Goal: Information Seeking & Learning: Learn about a topic

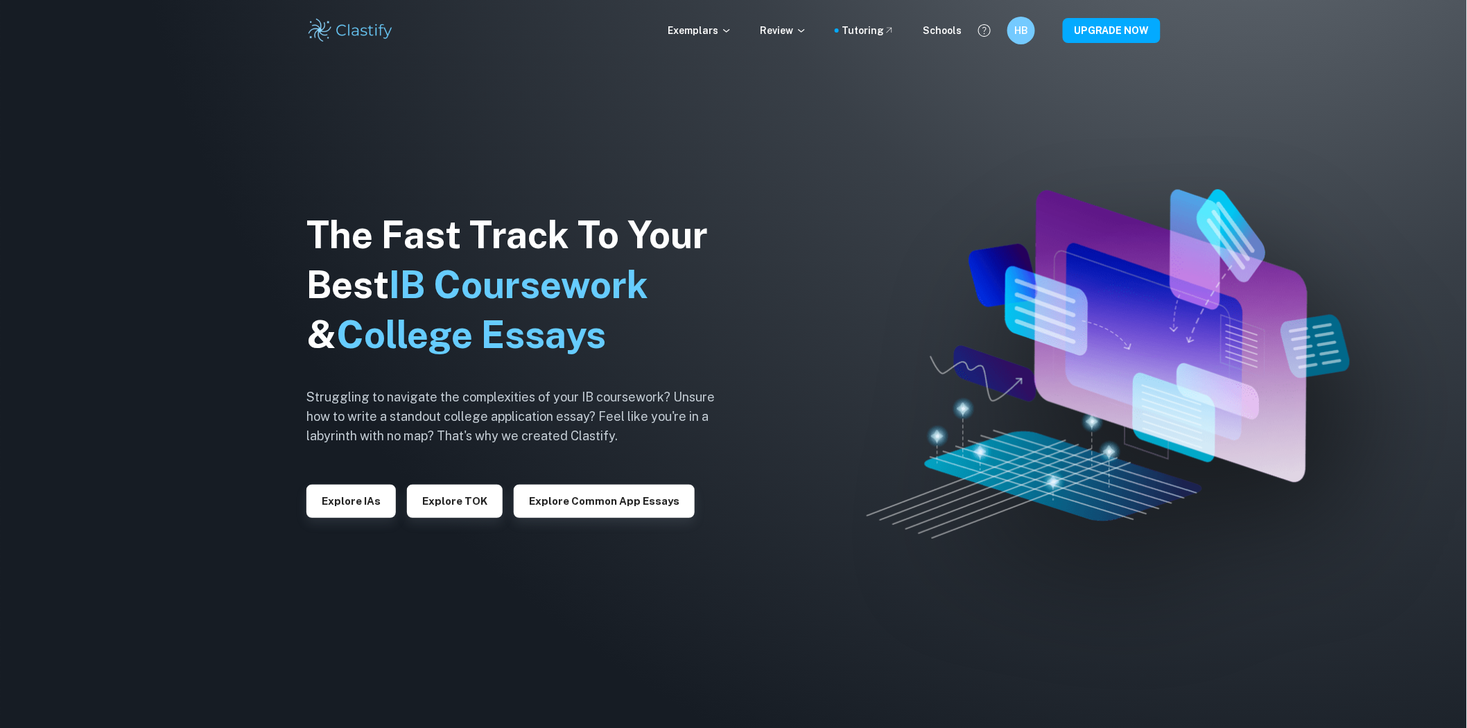
click at [358, 483] on div "Explore IAs" at bounding box center [351, 496] width 89 height 44
click at [362, 491] on button "Explore IAs" at bounding box center [351, 501] width 89 height 33
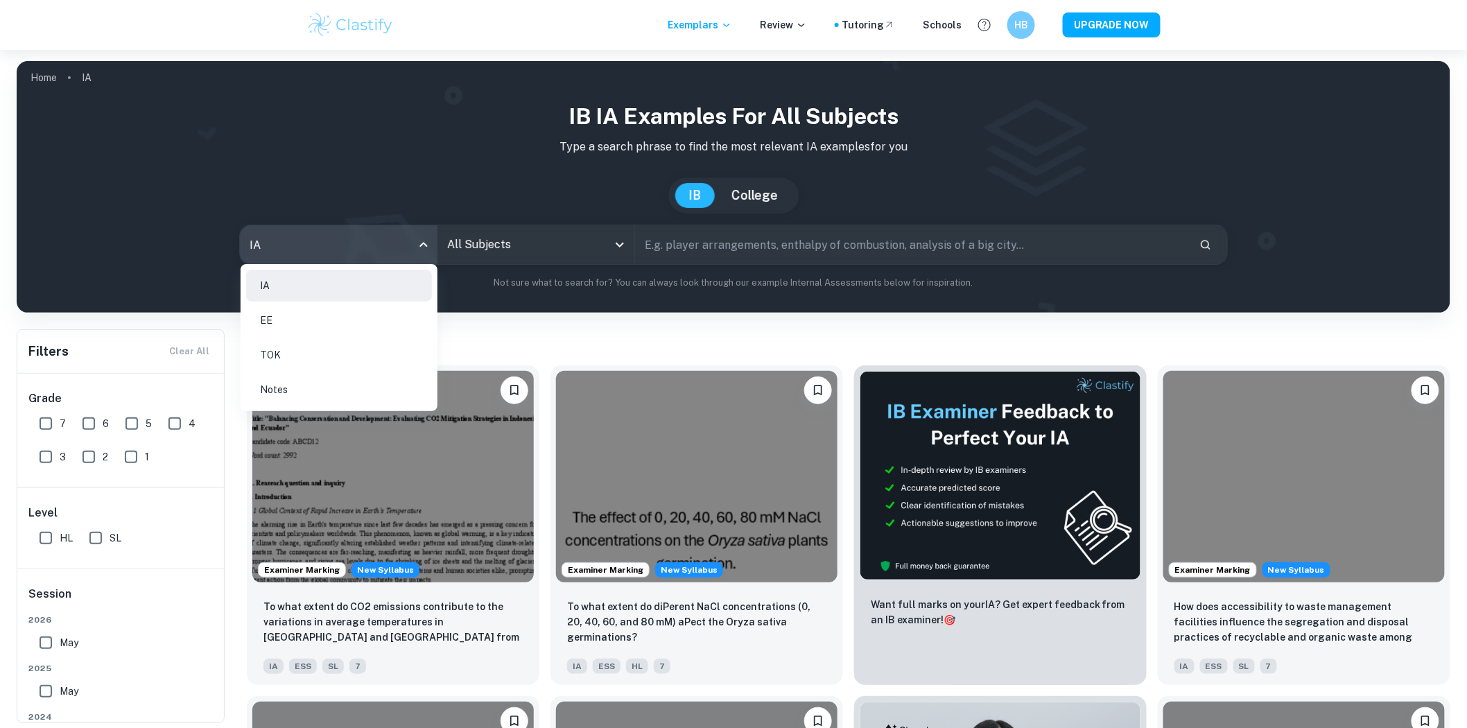
click at [384, 261] on body "Exemplars Review Tutoring Schools HB UPGRADE NOW Home IA IB IA examples for all…" at bounding box center [733, 414] width 1467 height 728
click at [456, 251] on div at bounding box center [733, 364] width 1467 height 728
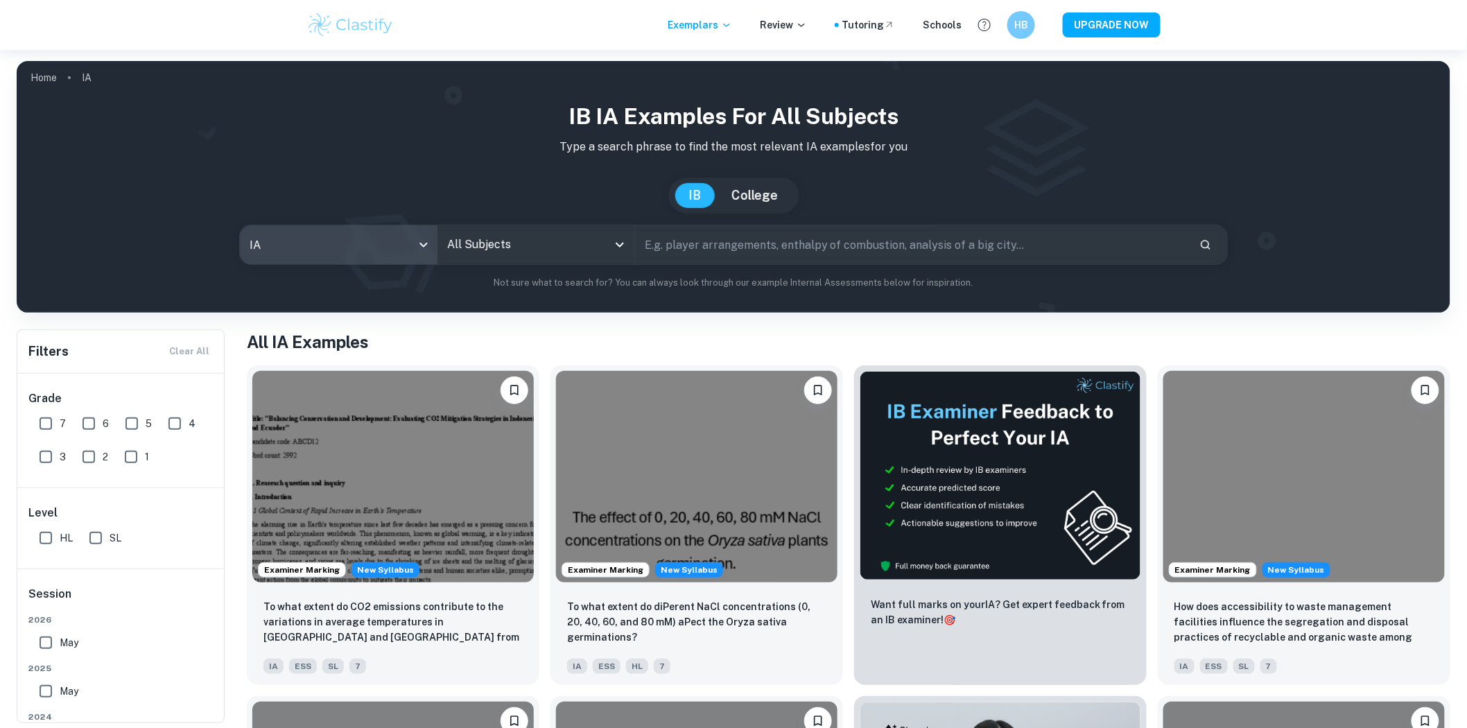
click at [490, 248] on input "All Subjects" at bounding box center [526, 245] width 164 height 26
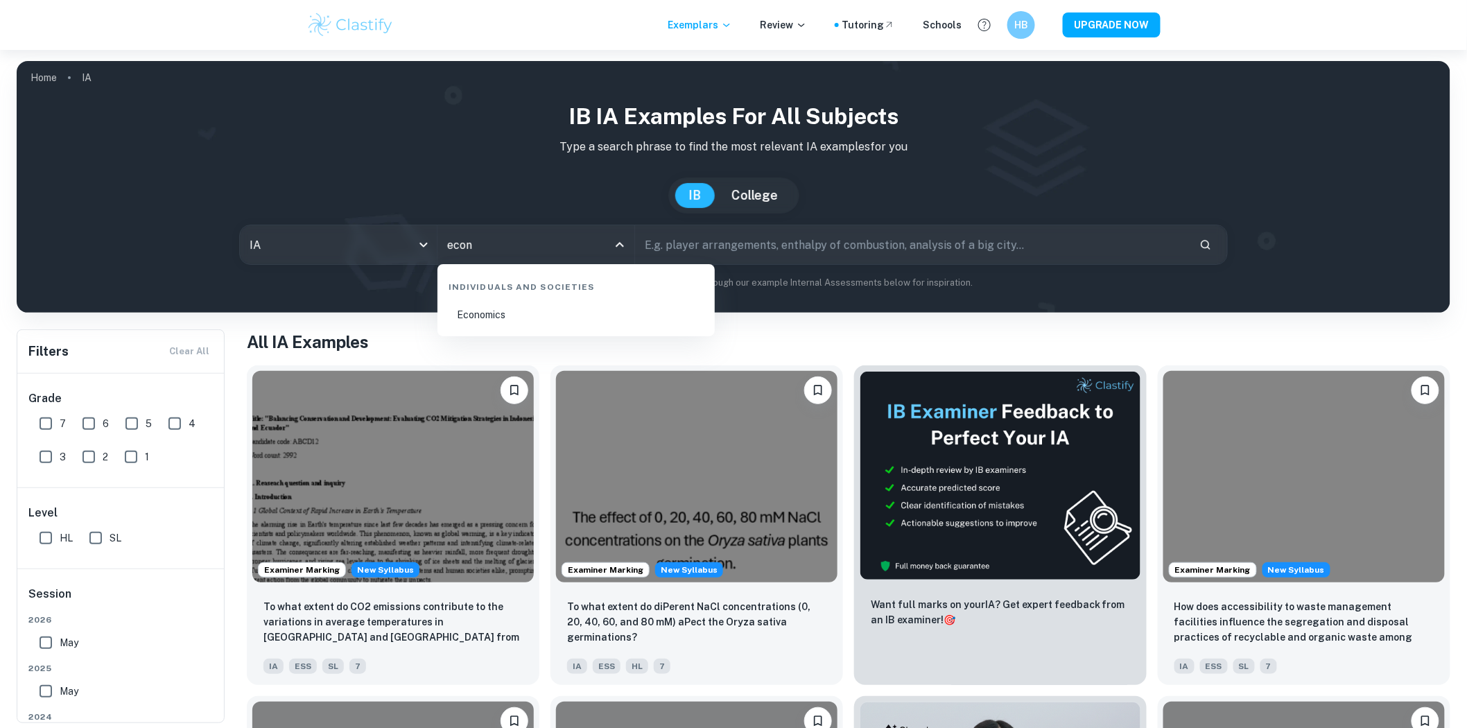
click at [474, 315] on li "Economics" at bounding box center [576, 315] width 266 height 32
type input "Economics"
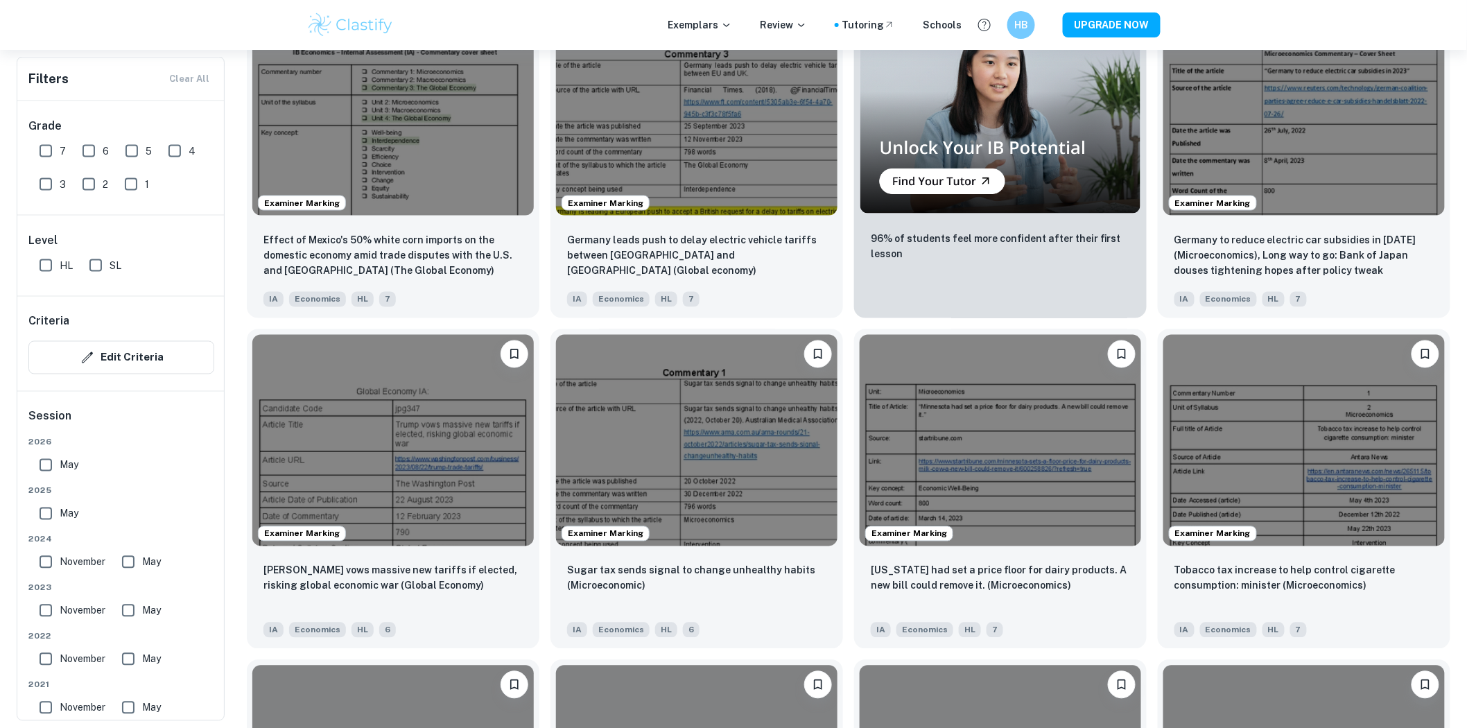
scroll to position [847, 0]
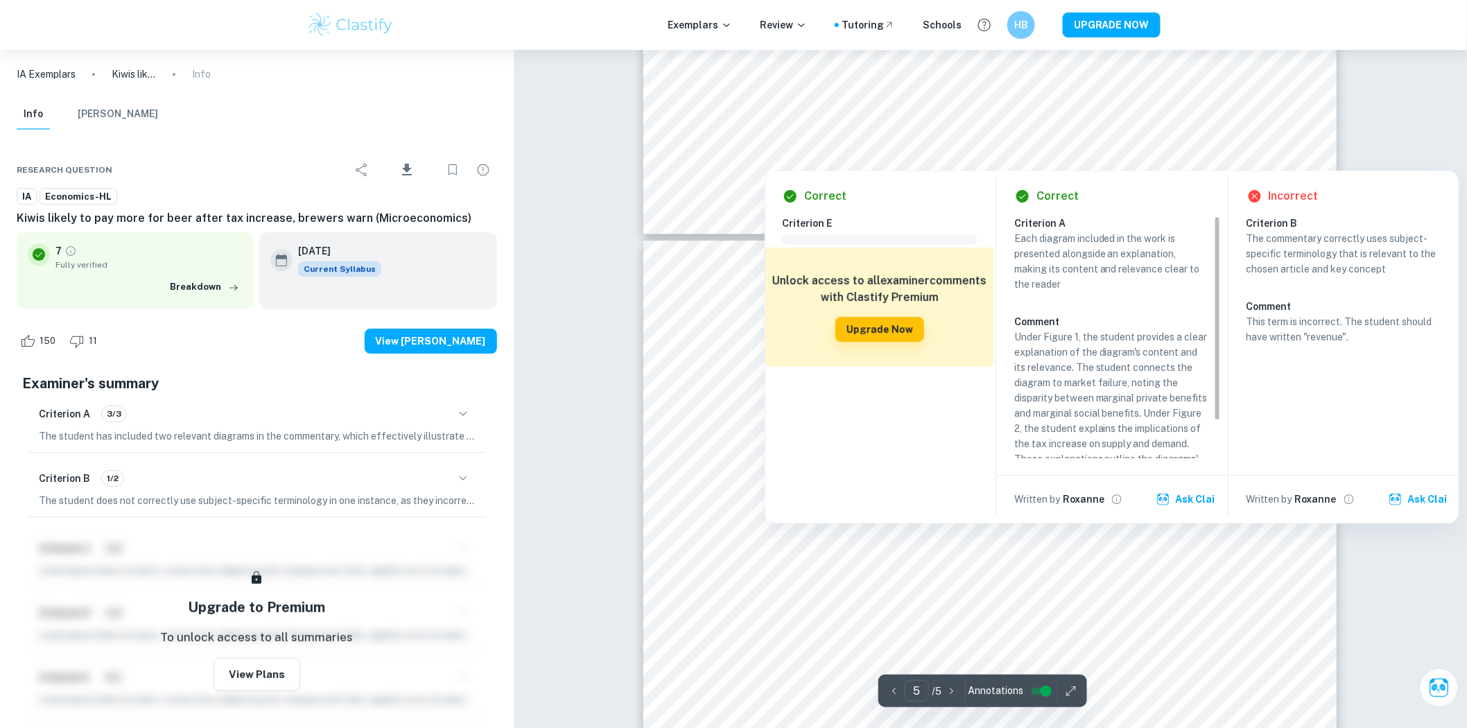
scroll to position [4020, 0]
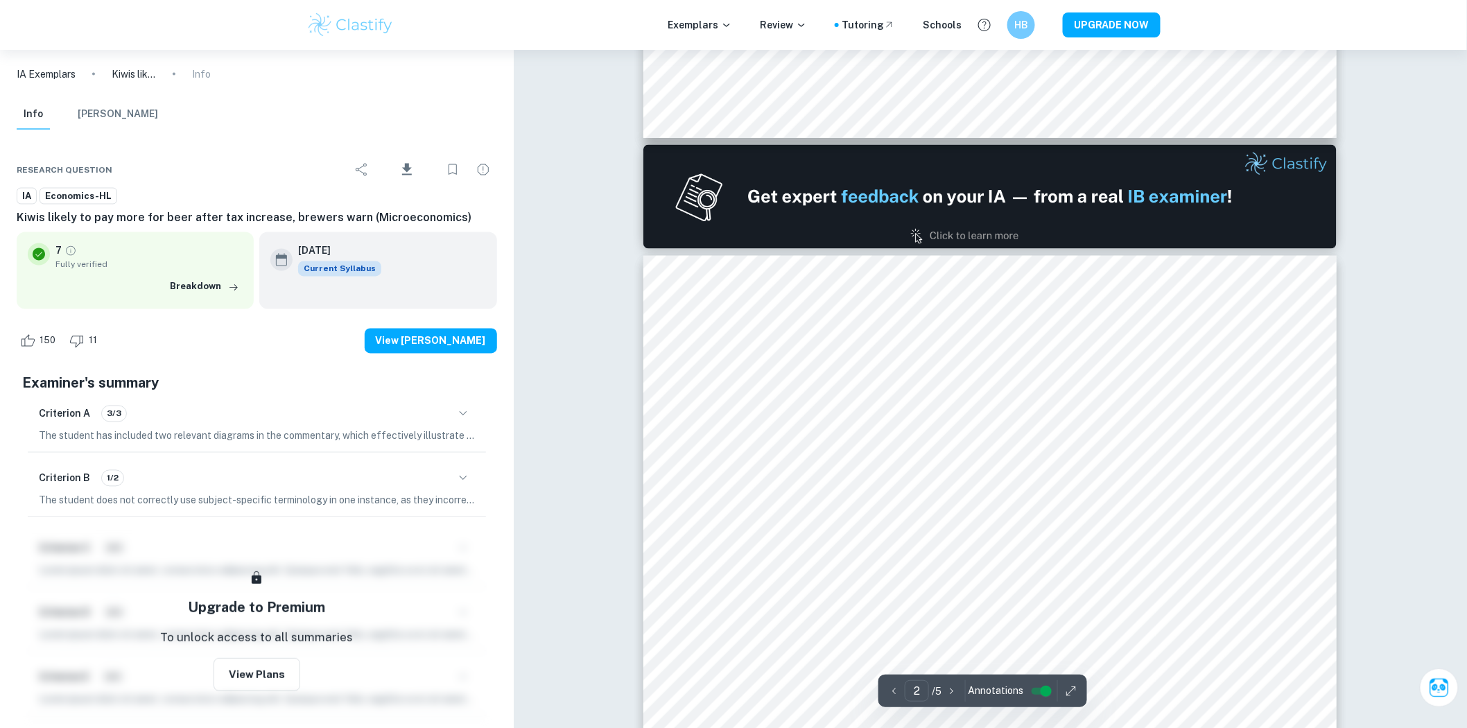
type input "1"
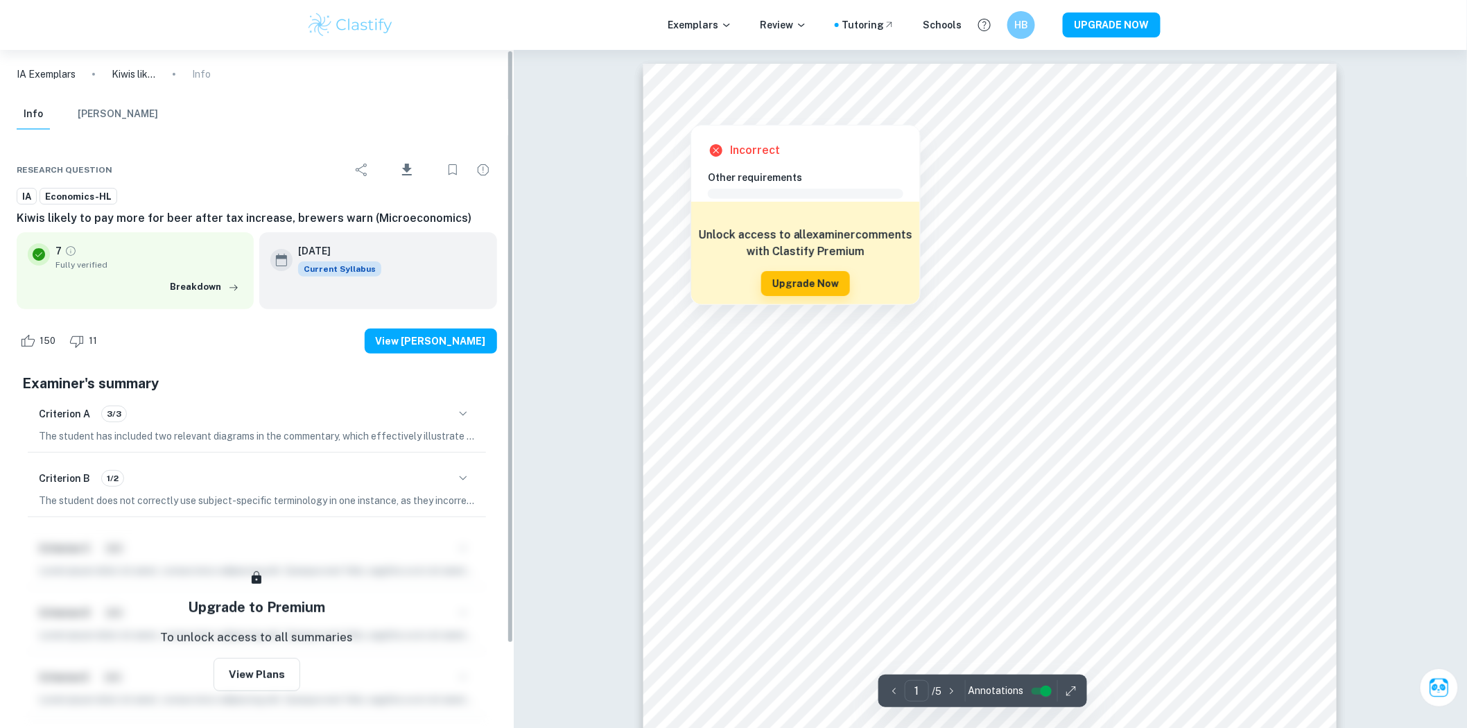
scroll to position [77, 0]
